Goal: Task Accomplishment & Management: Use online tool/utility

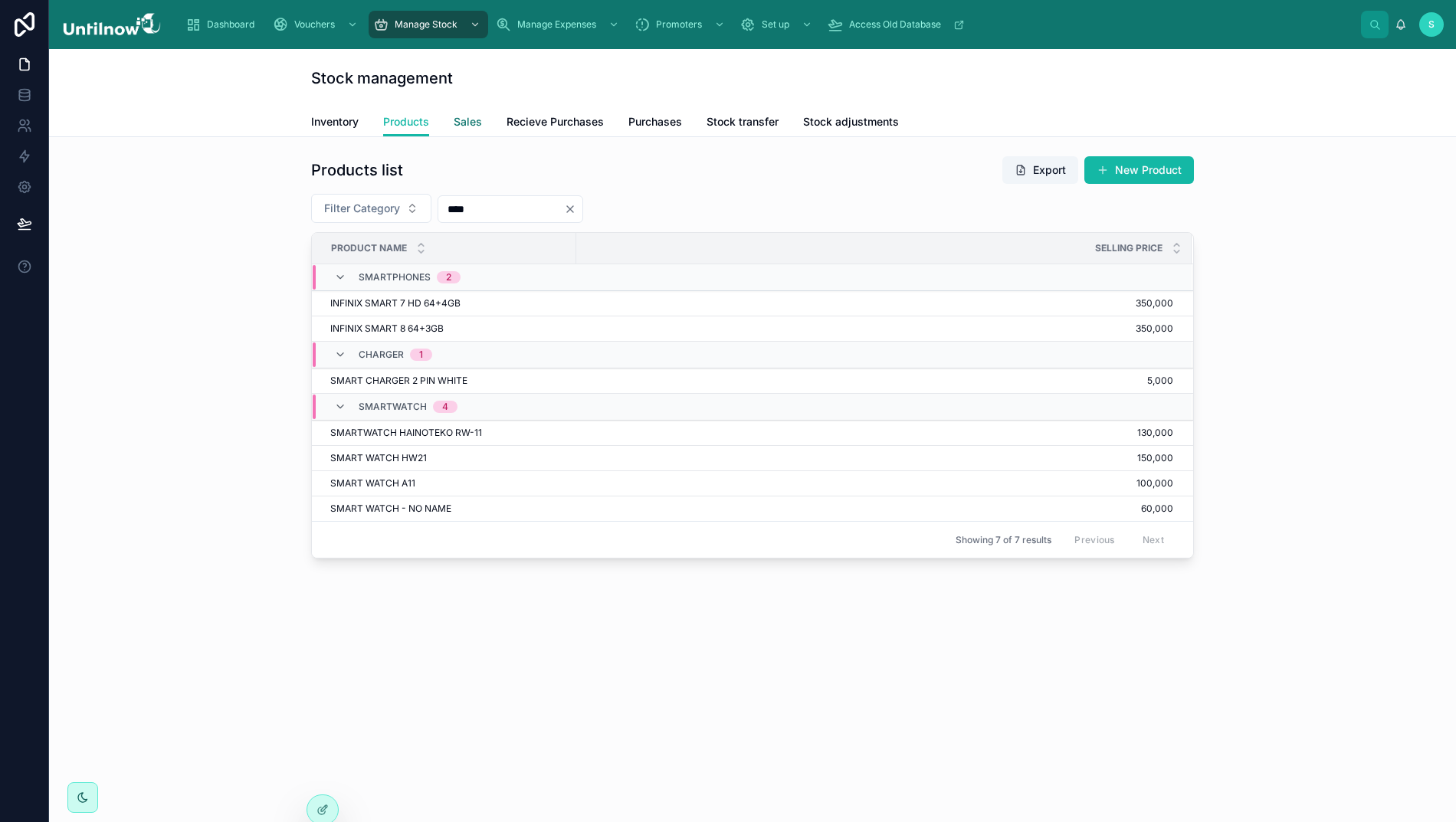
click at [473, 123] on span "Sales" at bounding box center [467, 121] width 29 height 15
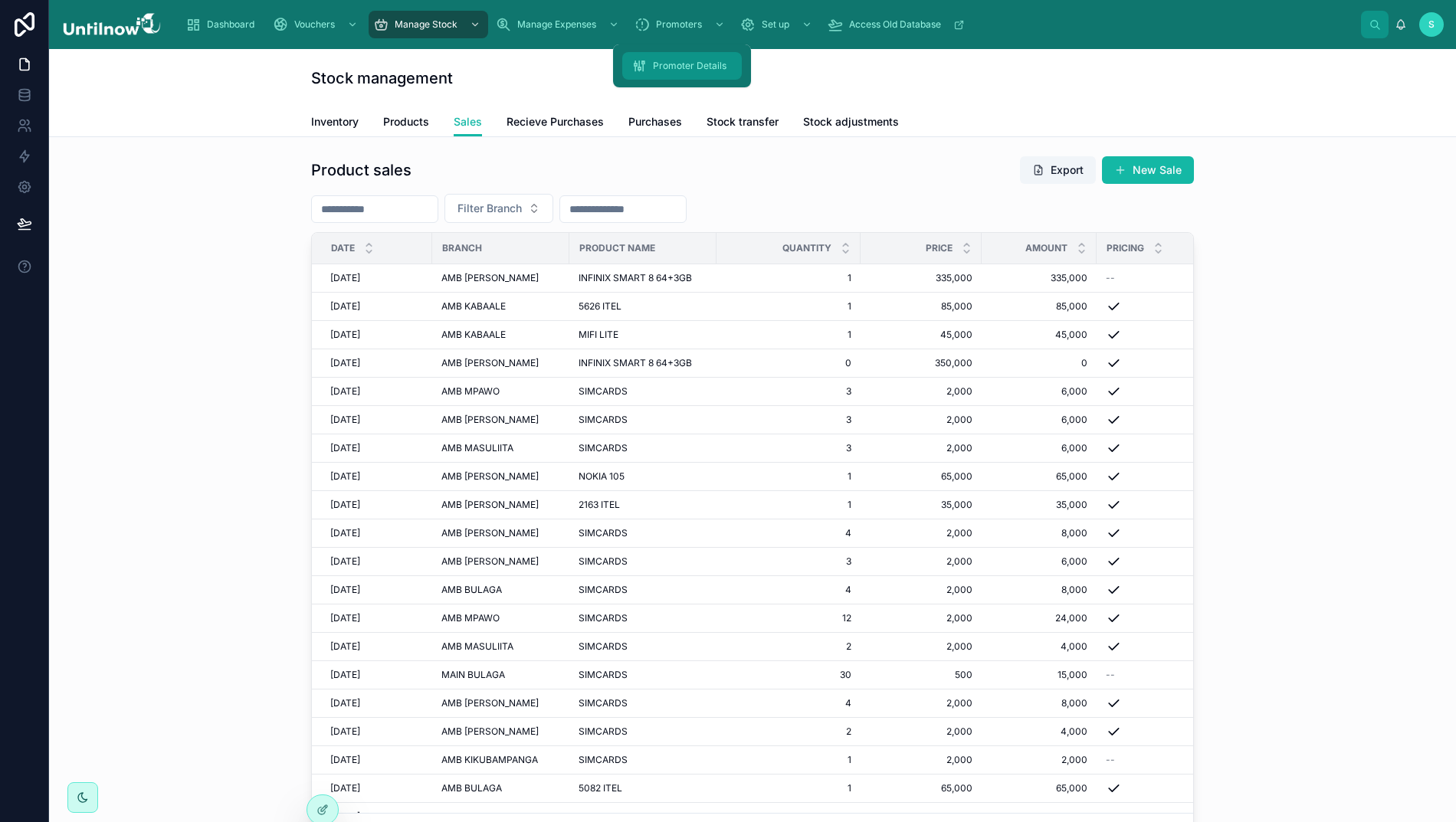
click at [672, 73] on div "Promoter Details" at bounding box center [682, 66] width 101 height 24
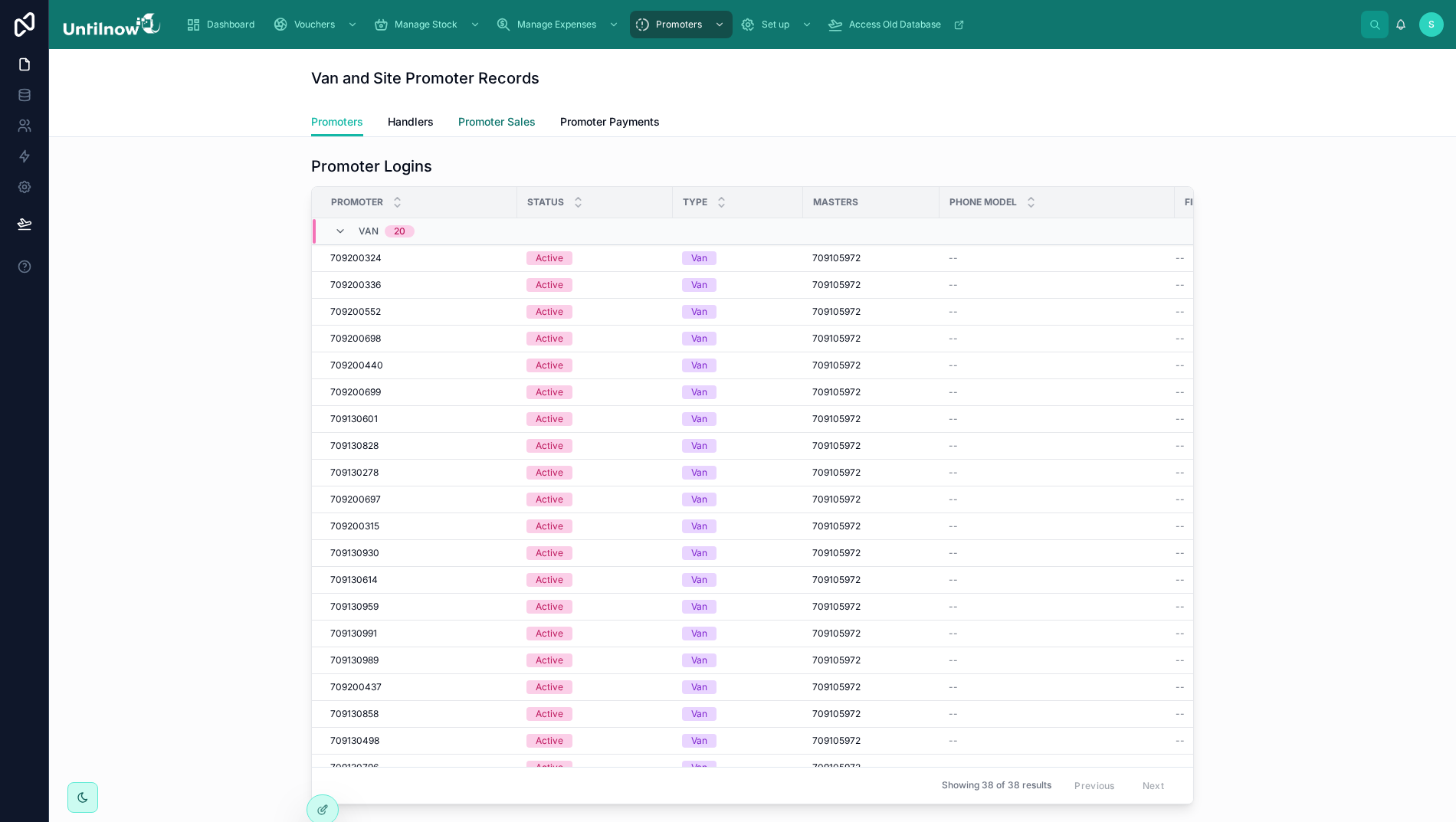
click at [514, 120] on span "Promoter Sales" at bounding box center [497, 121] width 77 height 15
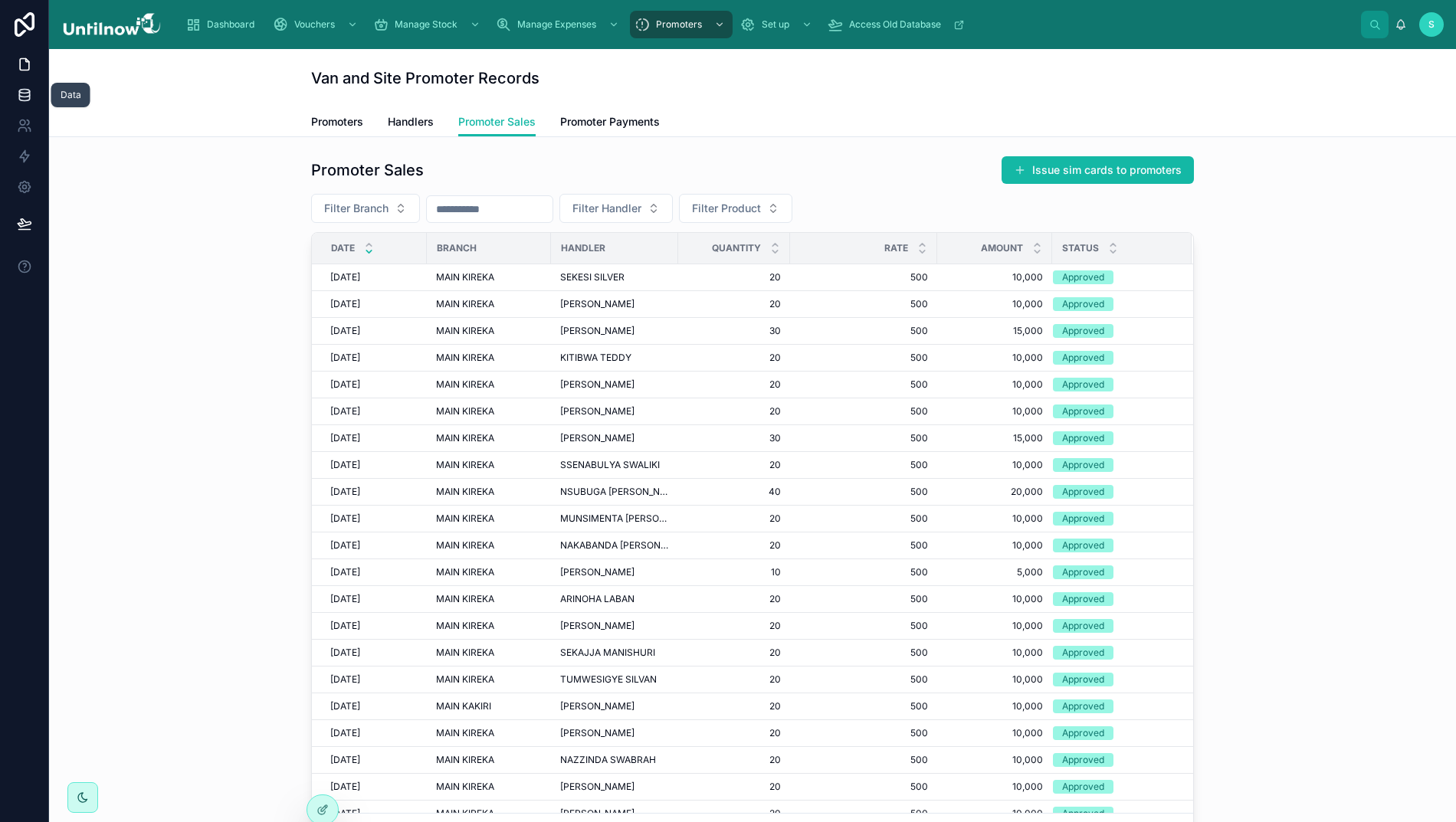
click at [24, 104] on link at bounding box center [24, 95] width 48 height 31
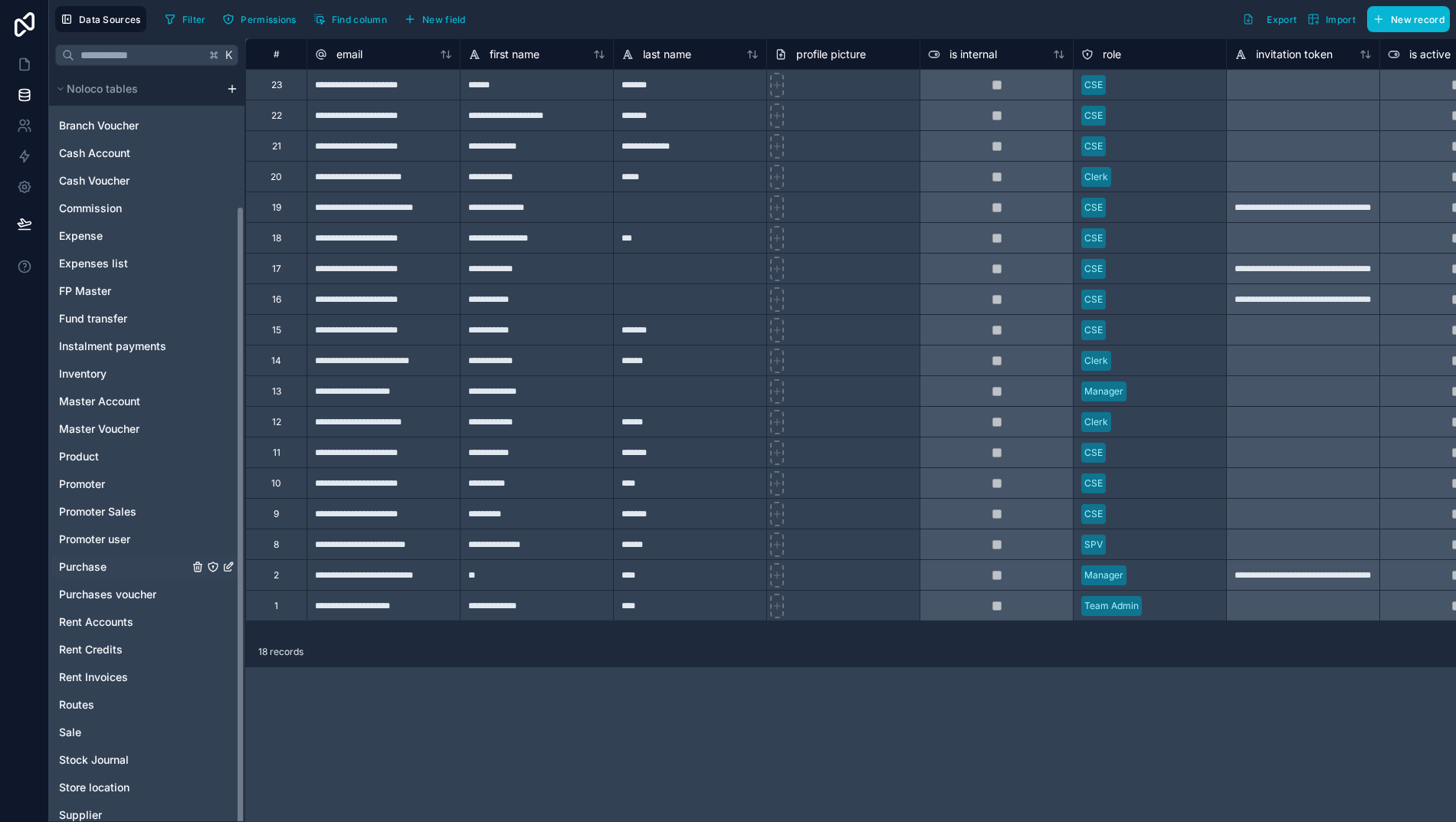
scroll to position [163, 0]
click at [111, 516] on span "Promoter Sales" at bounding box center [97, 513] width 77 height 15
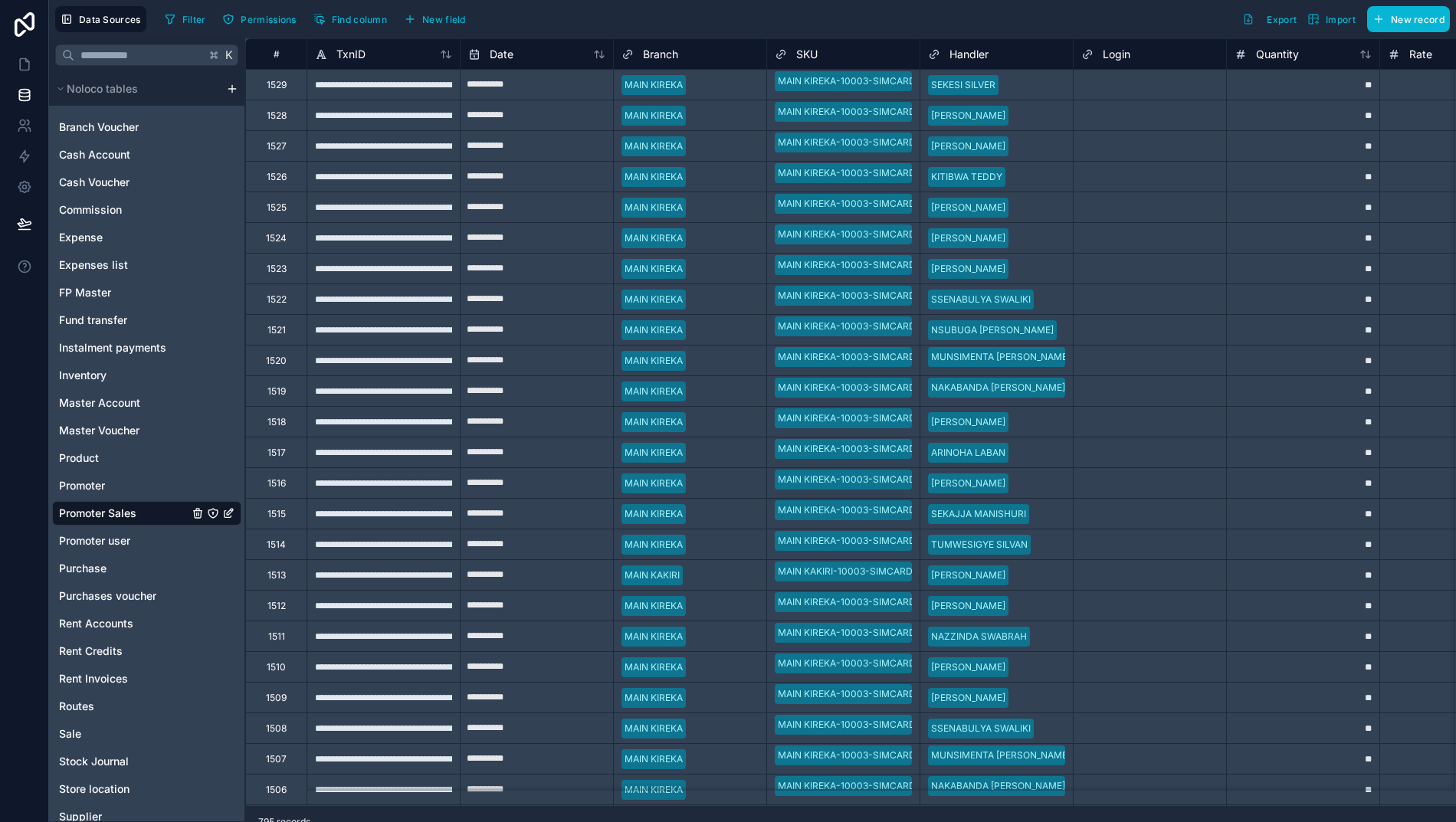
click at [1122, 394] on div "Select a Login" at bounding box center [1112, 391] width 61 height 12
click at [1154, 457] on div "Delete row" at bounding box center [1163, 457] width 78 height 17
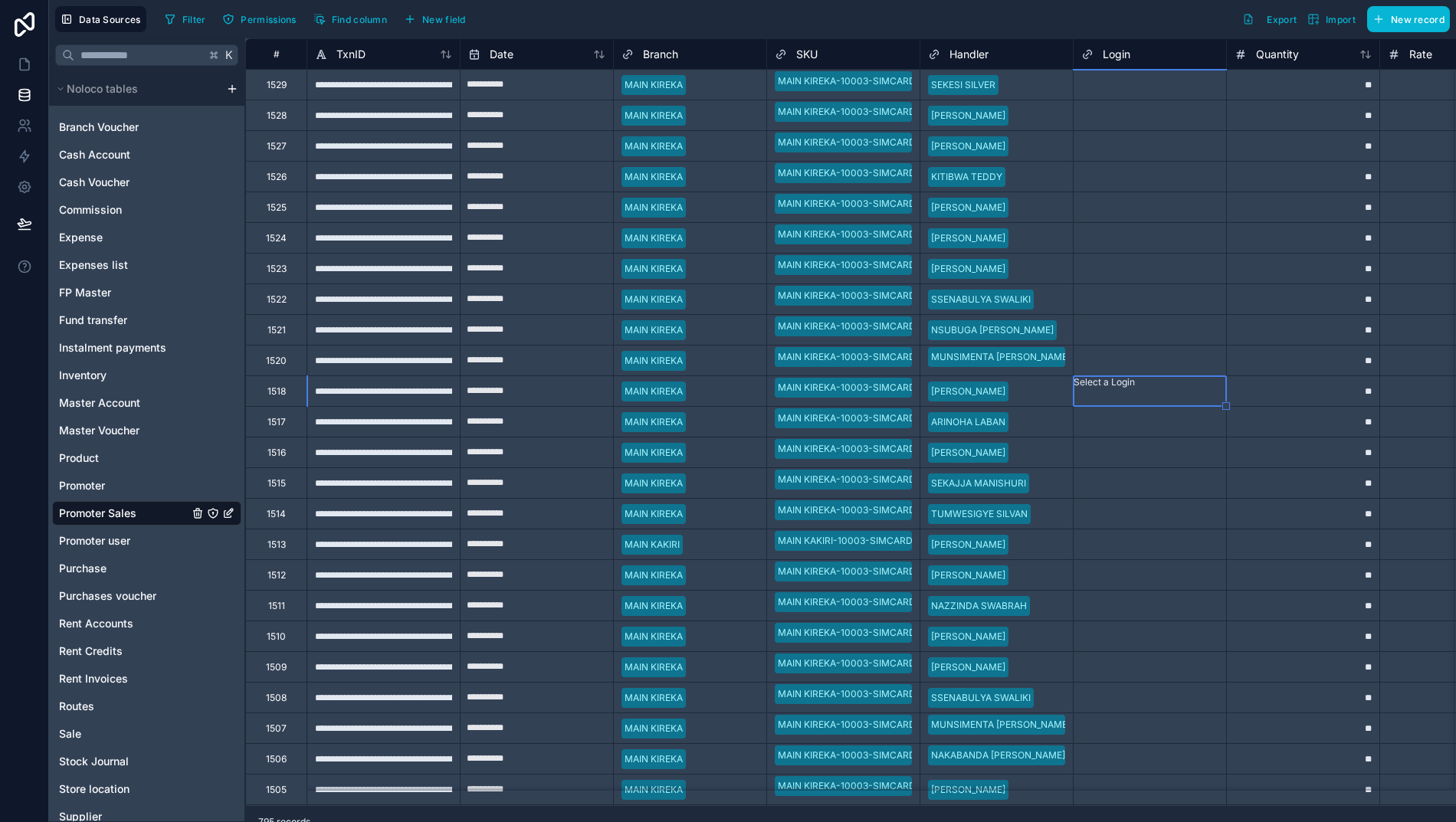
type input "**********"
click at [21, 59] on icon at bounding box center [24, 64] width 15 height 15
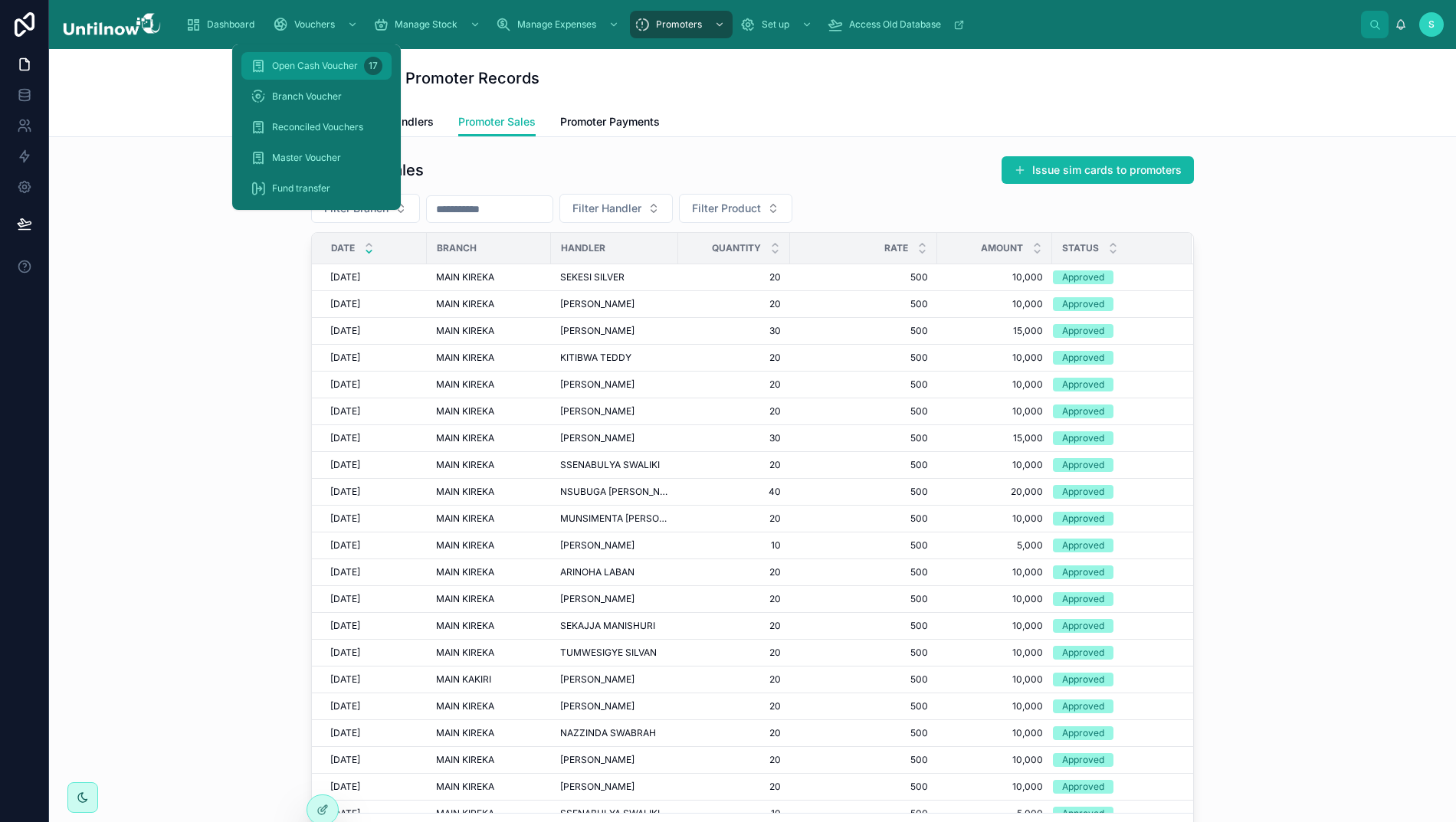
click at [317, 73] on div "Open Cash Voucher 17" at bounding box center [317, 66] width 132 height 24
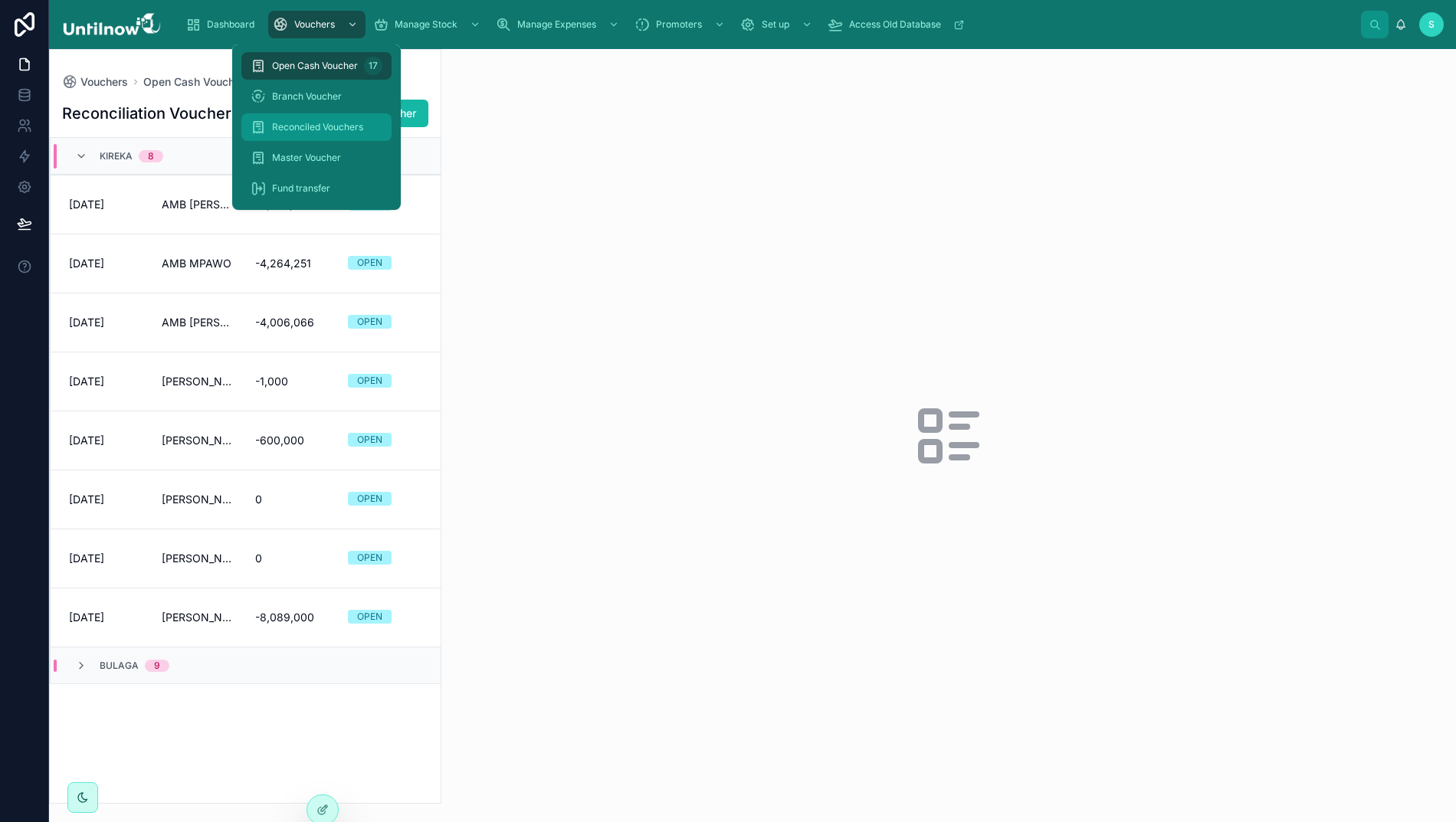
click at [307, 132] on span "Reconciled Vouchers" at bounding box center [318, 127] width 91 height 12
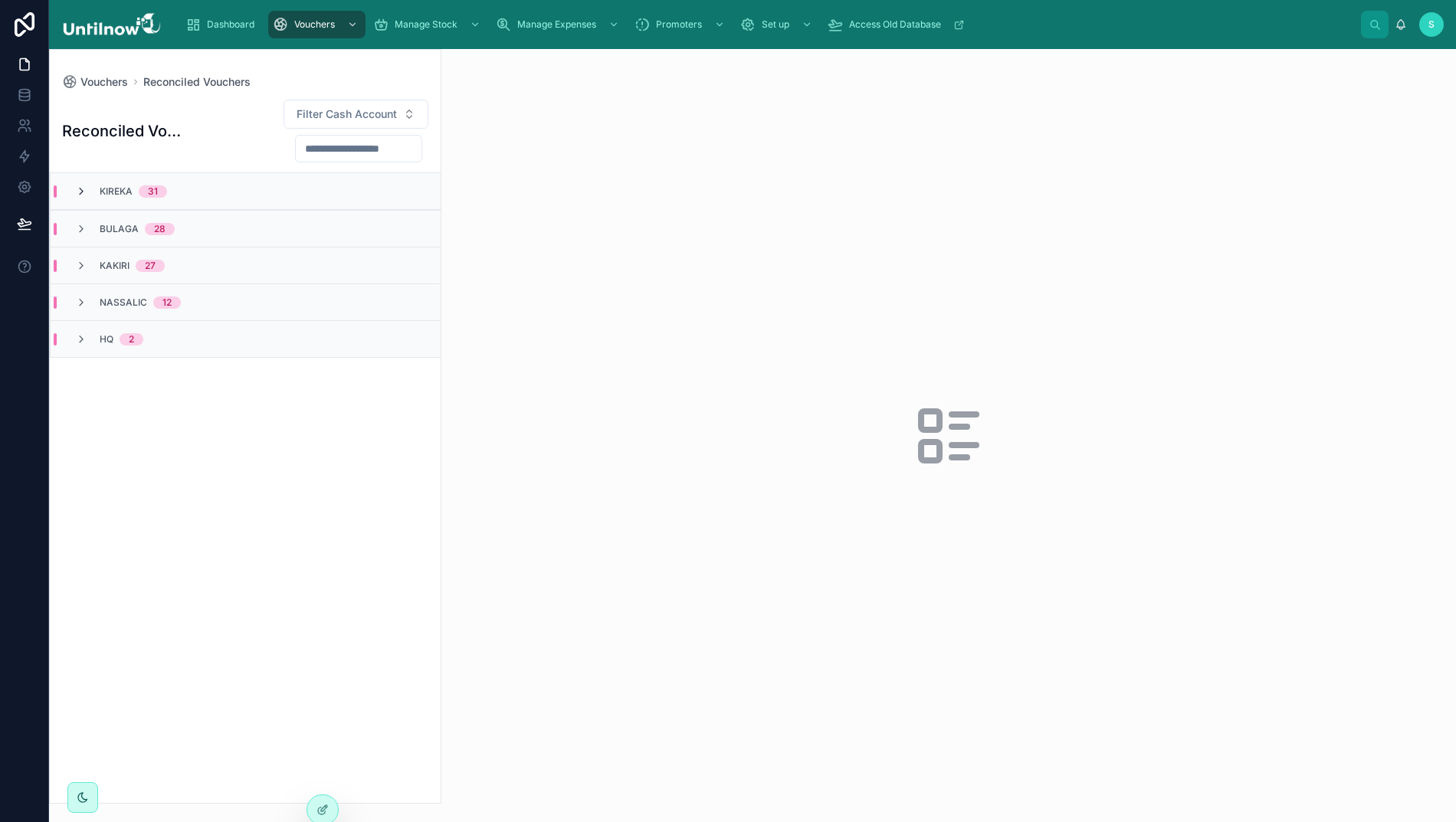
click at [83, 193] on icon at bounding box center [81, 191] width 12 height 12
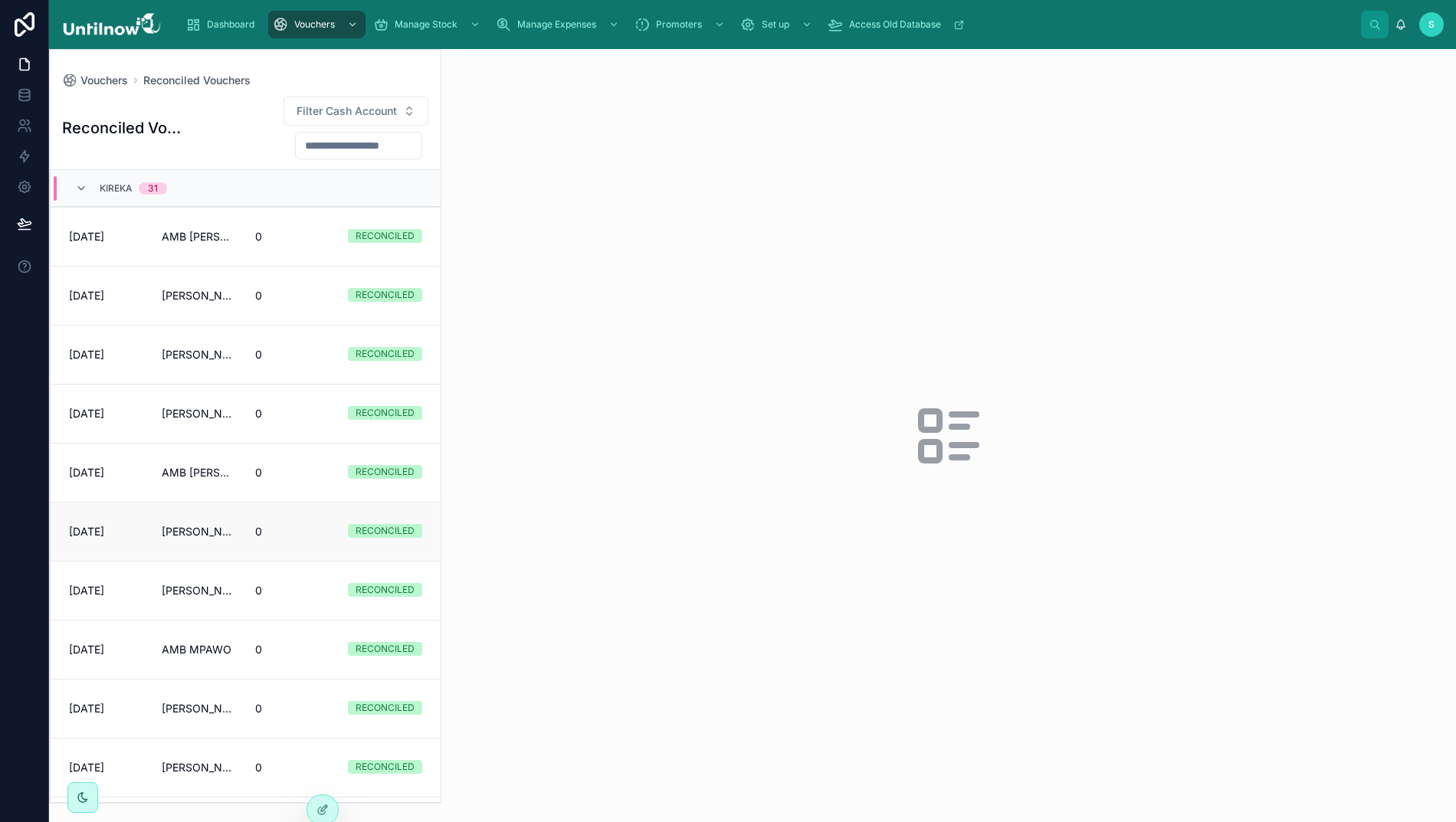
click at [191, 540] on span "[PERSON_NAME]" at bounding box center [199, 531] width 74 height 15
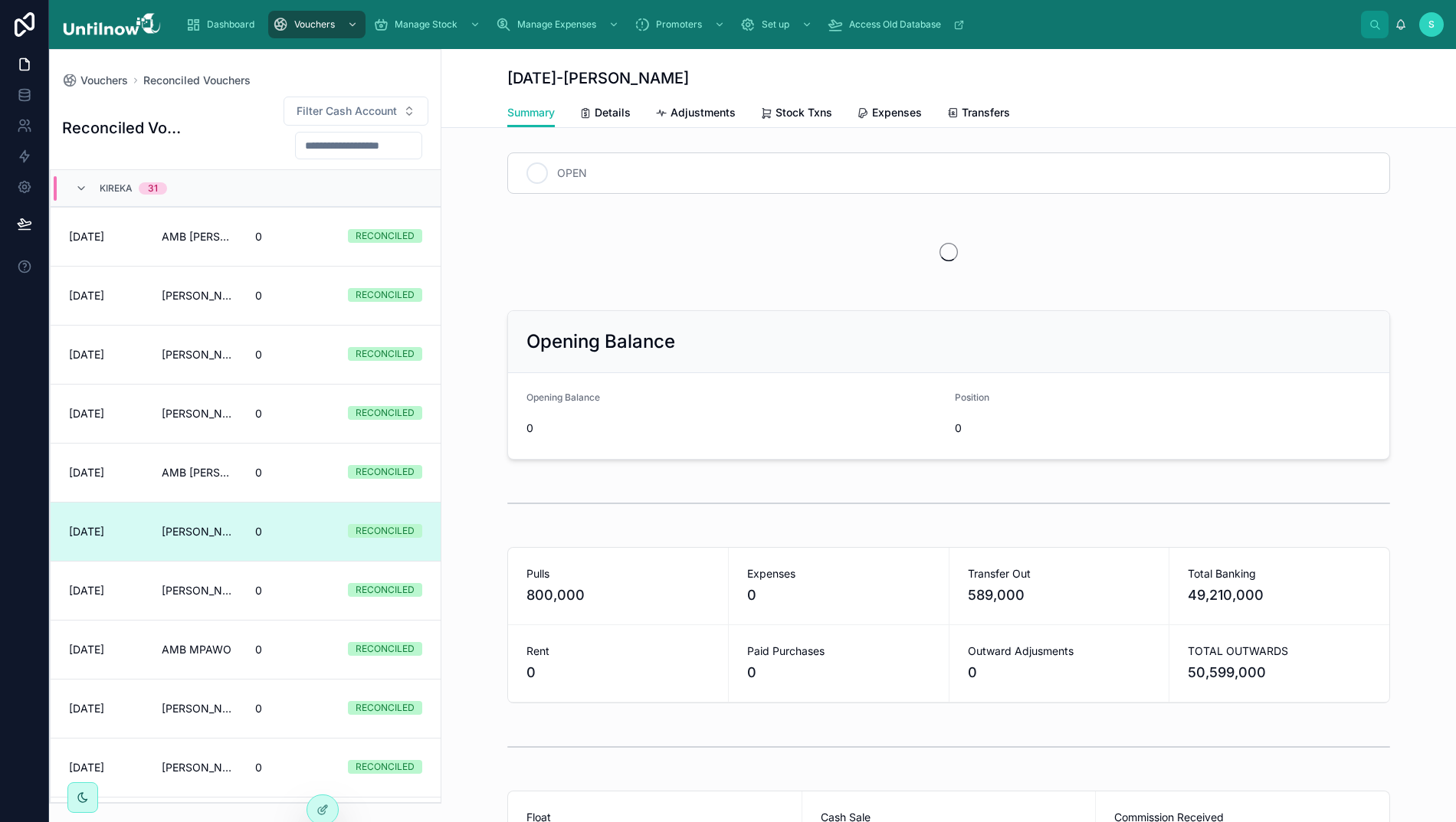
click at [530, 175] on div "1" at bounding box center [537, 173] width 21 height 21
